Goal: Navigation & Orientation: Find specific page/section

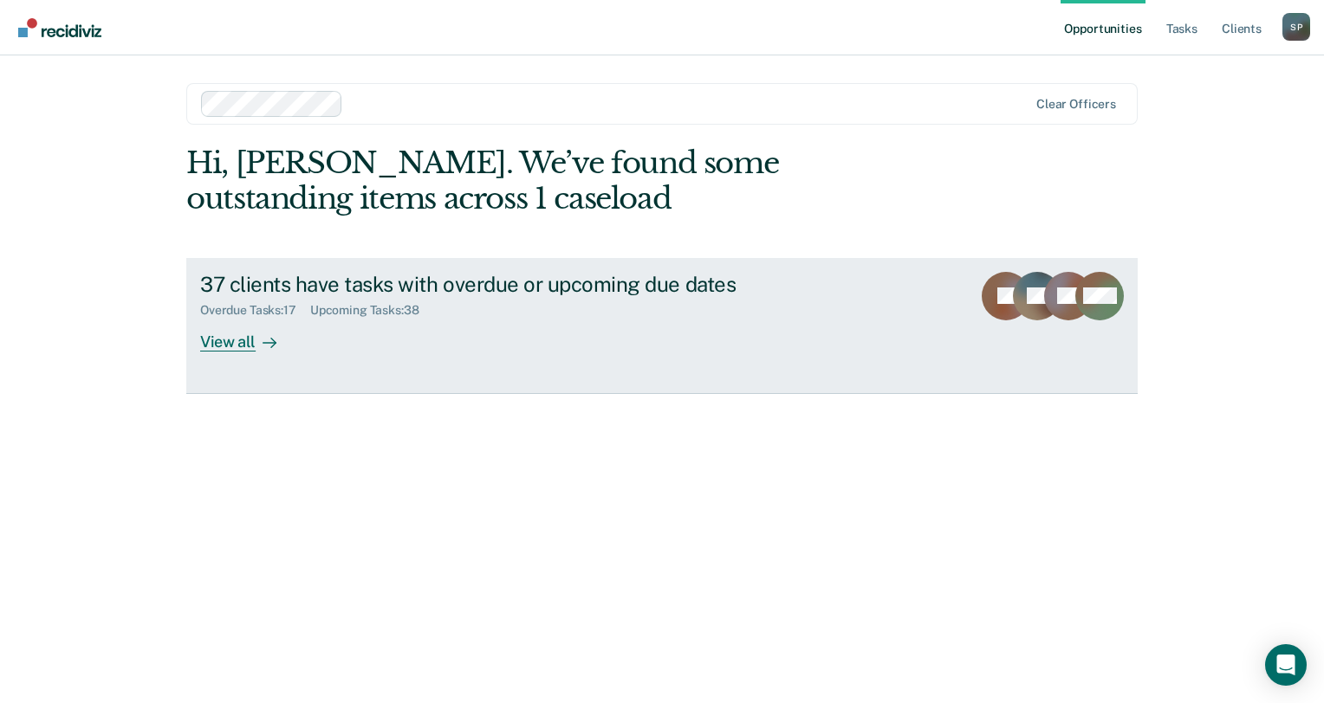
click at [236, 336] on div "View all" at bounding box center [248, 335] width 97 height 34
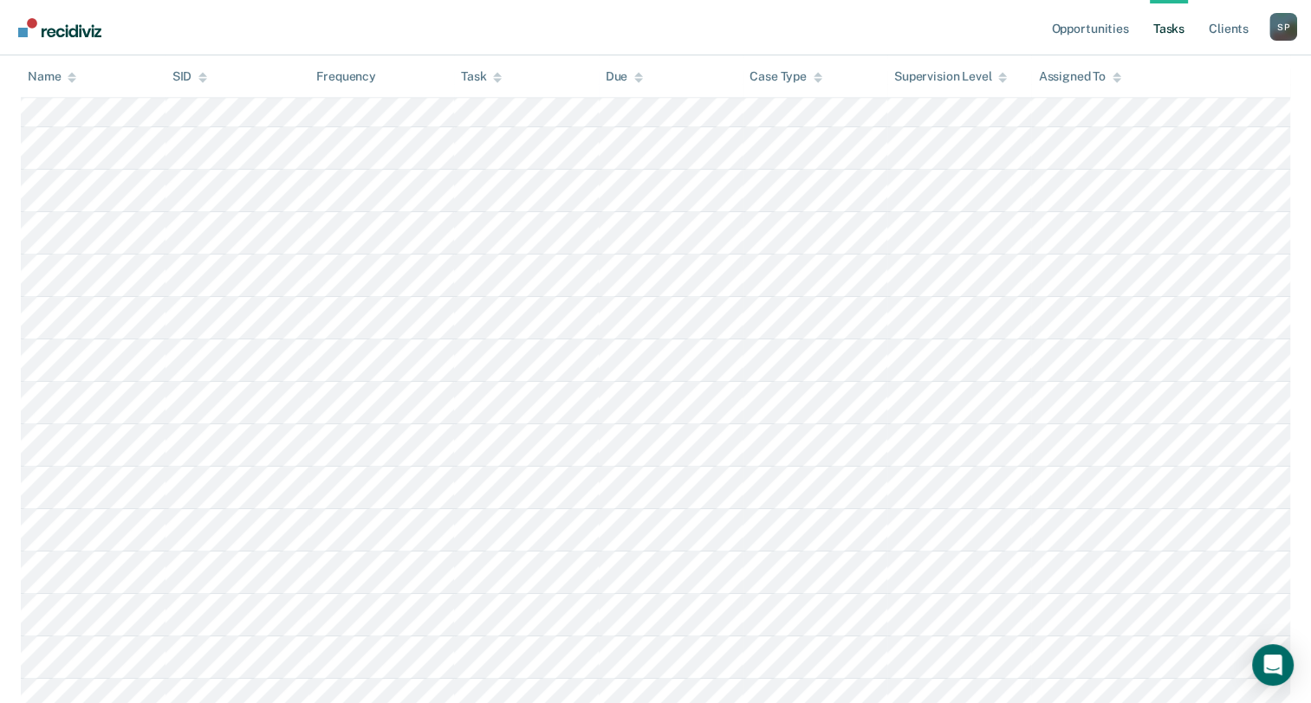
scroll to position [747, 0]
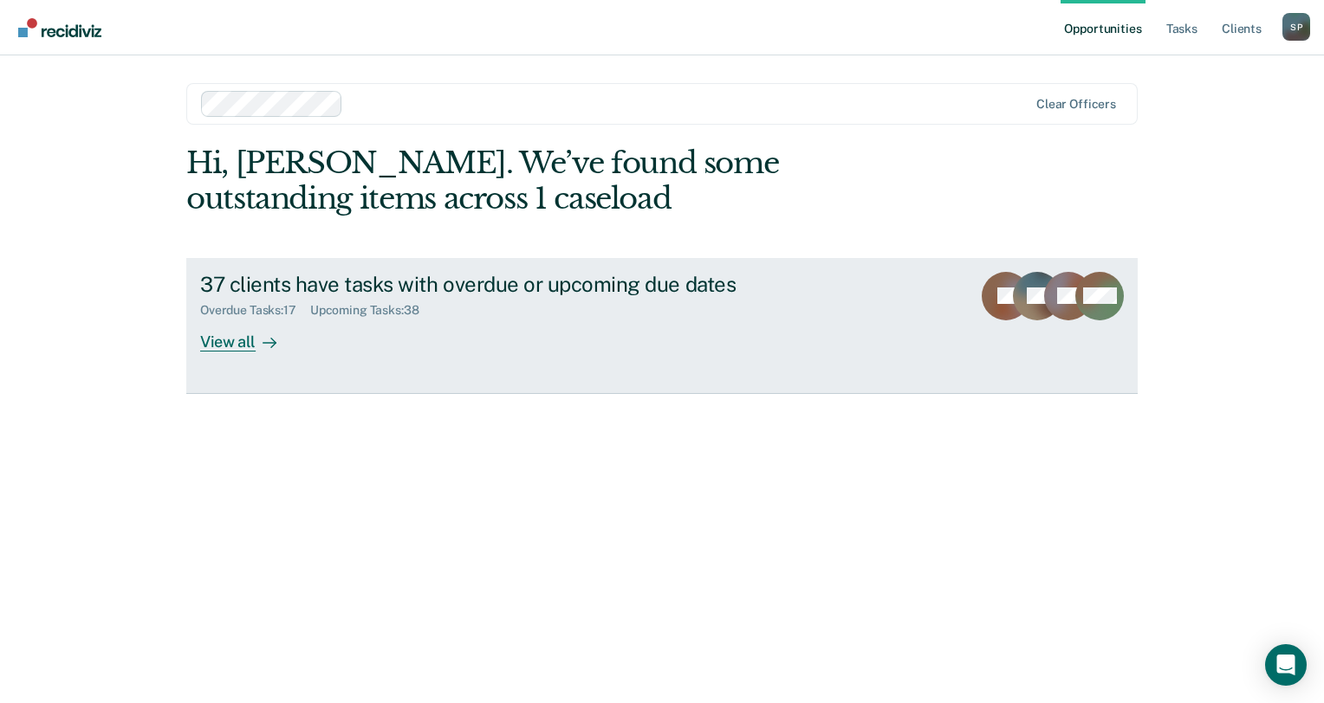
click at [217, 346] on div "View all" at bounding box center [248, 335] width 97 height 34
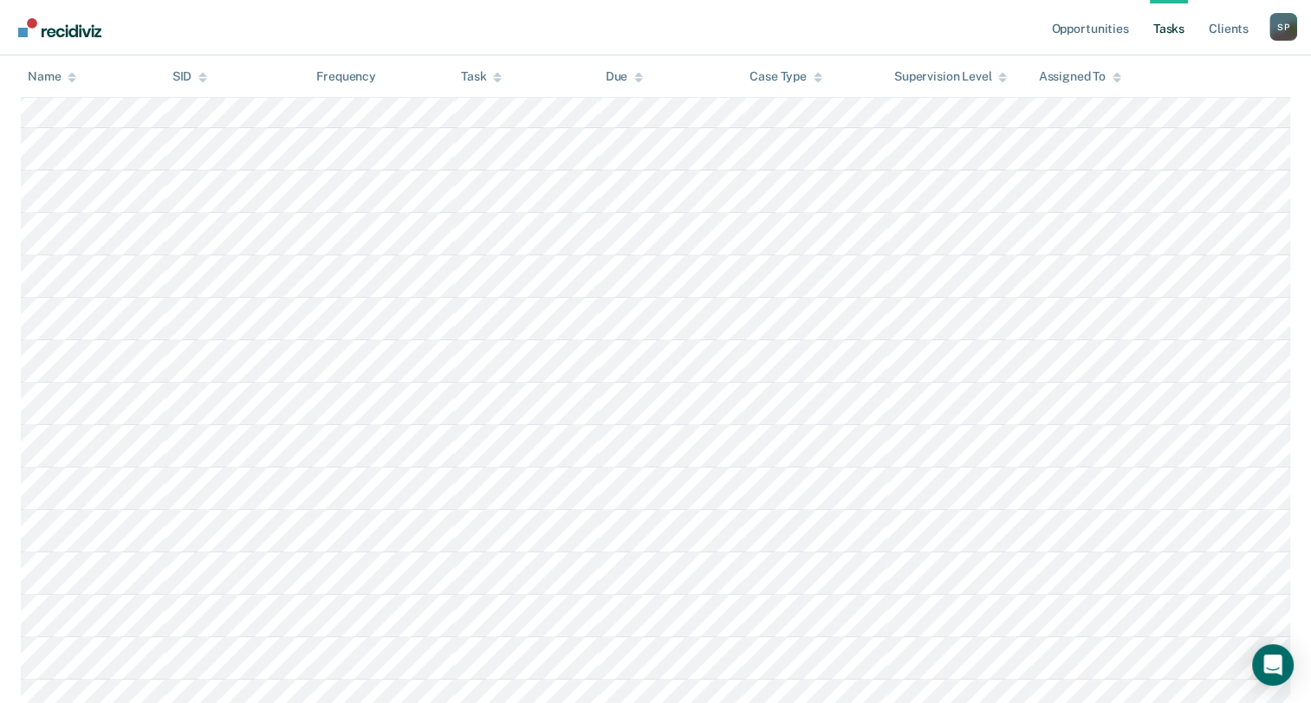
scroll to position [520, 0]
